Goal: Communication & Community: Answer question/provide support

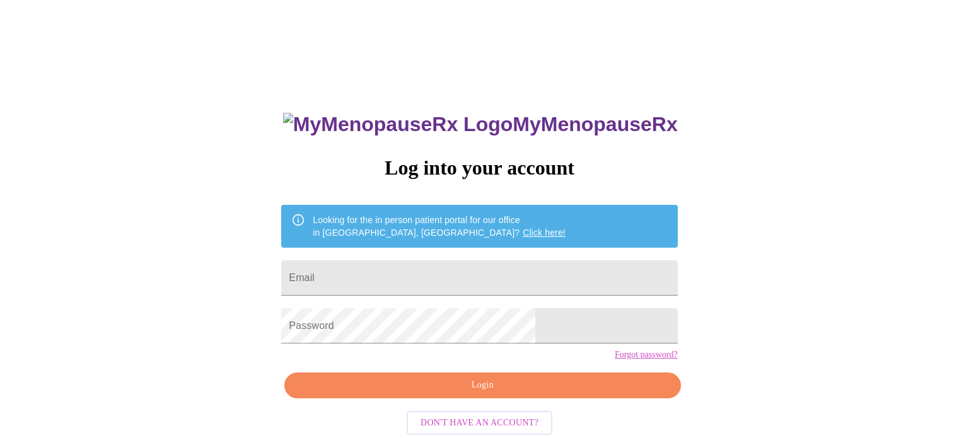
scroll to position [24, 0]
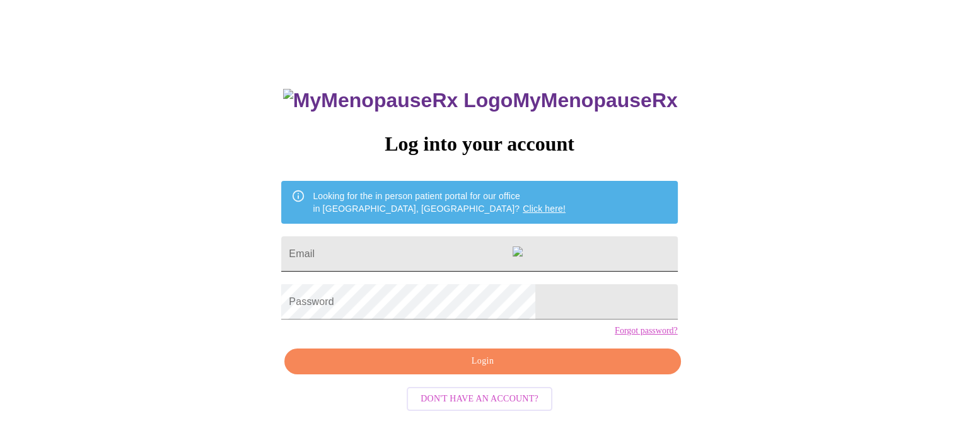
type input "[EMAIL_ADDRESS][DOMAIN_NAME]"
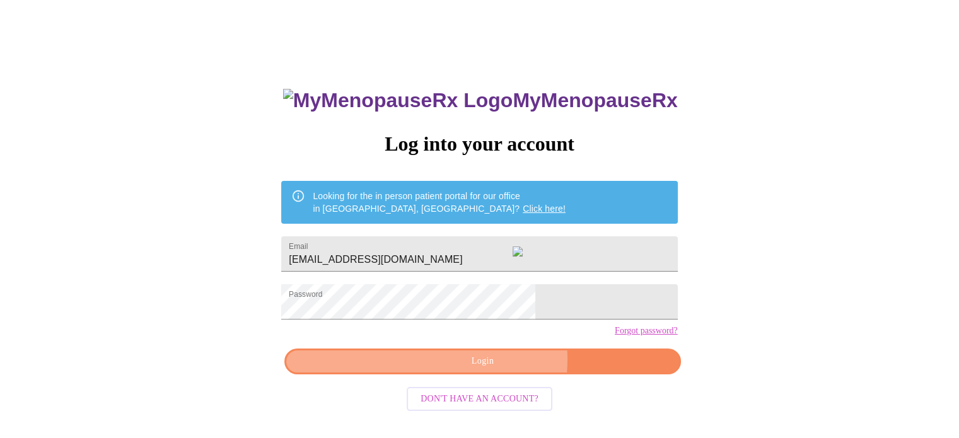
click at [497, 370] on span "Login" at bounding box center [482, 362] width 367 height 16
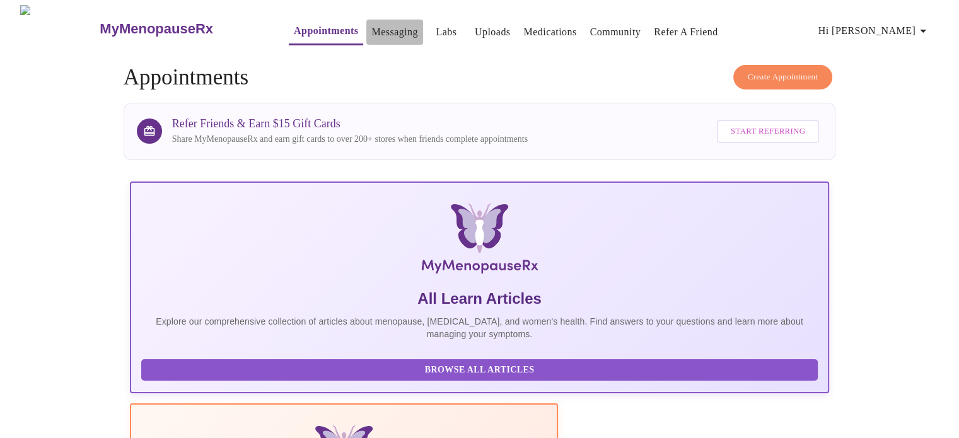
click at [372, 25] on link "Messaging" at bounding box center [395, 32] width 46 height 18
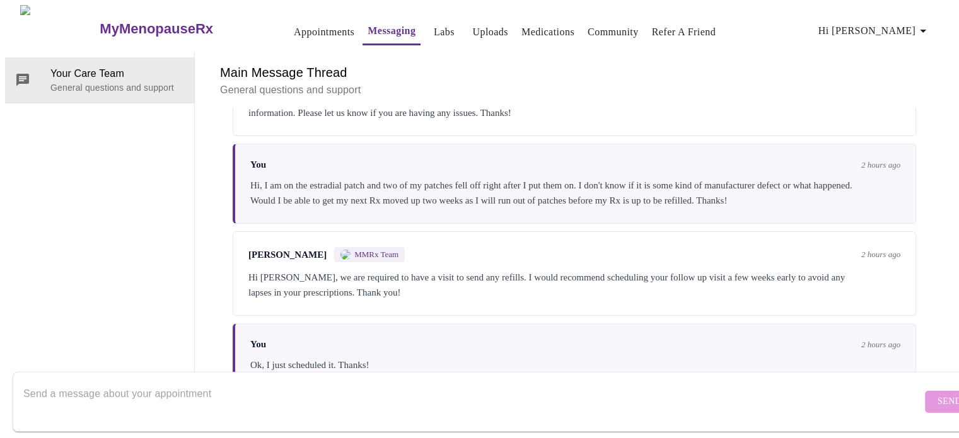
scroll to position [462, 0]
